Goal: Task Accomplishment & Management: Manage account settings

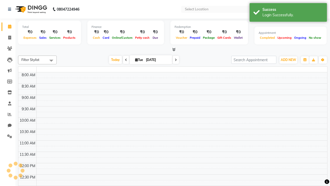
select select "en"
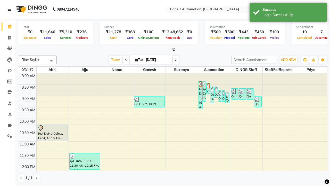
click at [11, 9] on icon at bounding box center [9, 9] width 3 height 4
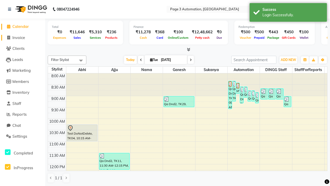
click at [22, 37] on span "Invoice" at bounding box center [18, 37] width 13 height 5
select select "2774"
select select "service"
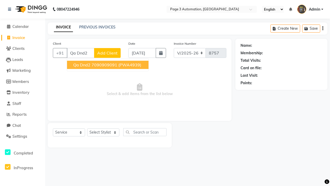
click at [108, 65] on ngb-highlight "7090909091" at bounding box center [104, 64] width 26 height 5
type input "7090909091"
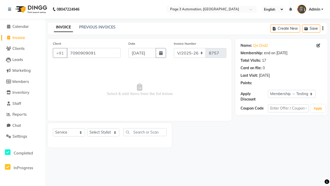
select select "0:"
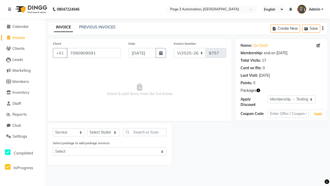
select select "71572"
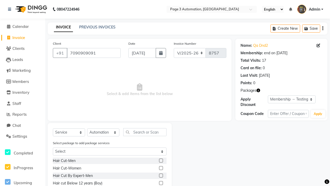
click at [161, 183] on label at bounding box center [161, 183] width 4 height 4
click at [161, 183] on input "checkbox" at bounding box center [160, 182] width 3 height 3
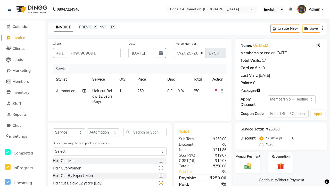
checkbox input "false"
click at [248, 156] on label "Manual Payment" at bounding box center [248, 155] width 26 height 5
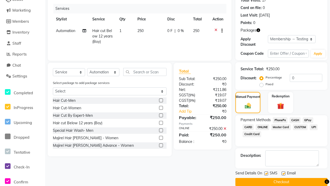
click at [266, 173] on label at bounding box center [266, 173] width 4 height 4
click at [266, 173] on input "checkbox" at bounding box center [265, 173] width 3 height 3
checkbox input "false"
click at [283, 173] on label at bounding box center [283, 173] width 4 height 4
click at [283, 173] on input "checkbox" at bounding box center [282, 173] width 3 height 3
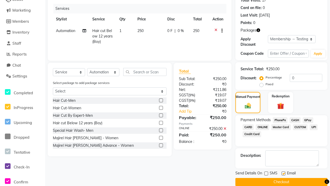
checkbox input "false"
click at [281, 181] on button "Checkout" at bounding box center [281, 182] width 92 height 8
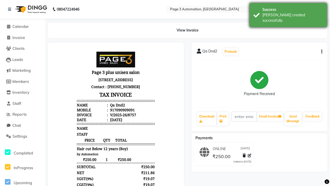
click at [288, 13] on div "[PERSON_NAME] created successfully." at bounding box center [292, 17] width 61 height 11
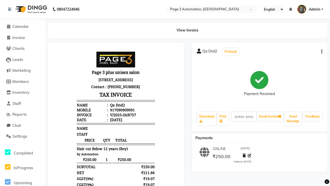
click at [321, 52] on button "button" at bounding box center [320, 51] width 3 height 5
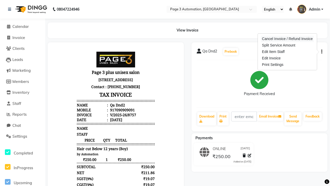
click at [287, 39] on div "Cancel Invoice / Refund Invoice" at bounding box center [287, 39] width 53 height 6
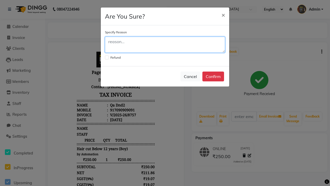
click at [165, 45] on textarea at bounding box center [165, 45] width 120 height 16
type textarea "Testing"
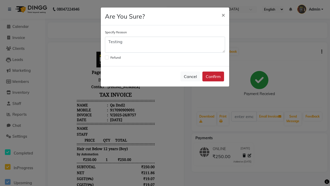
click at [213, 76] on button "Confirm" at bounding box center [213, 76] width 22 height 10
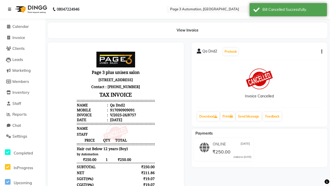
click at [288, 10] on div "Bill Cancelled Successfully." at bounding box center [292, 9] width 61 height 5
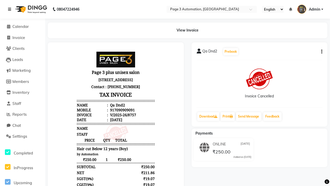
click at [11, 9] on icon at bounding box center [9, 9] width 3 height 4
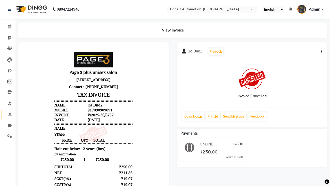
click at [8, 114] on icon at bounding box center [10, 114] width 4 height 4
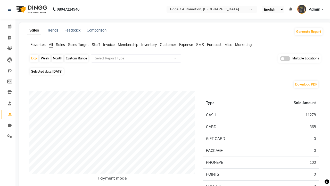
type input "Cancel Invoice Report"
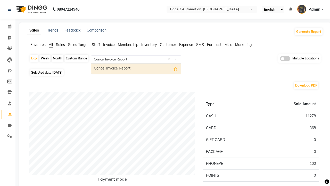
click at [136, 69] on div "Cancel Invoice Report" at bounding box center [136, 68] width 90 height 10
select select "full_report"
select select "csv"
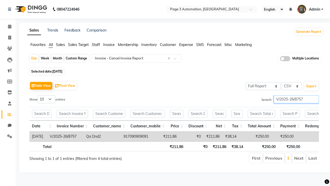
type input "V/2025-26/8757"
click at [310, 9] on span "Admin" at bounding box center [314, 9] width 11 height 5
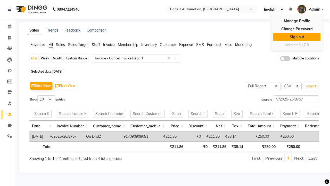
click at [297, 37] on link "Sign out" at bounding box center [296, 37] width 47 height 8
